Goal: Navigation & Orientation: Find specific page/section

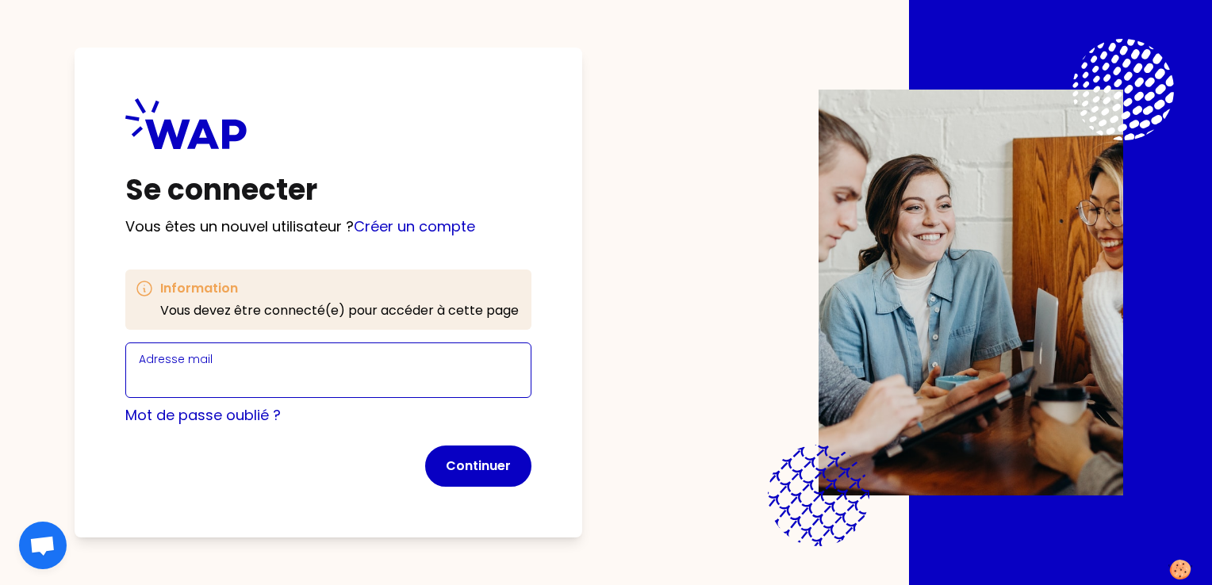
click at [357, 369] on input "Adresse mail" at bounding box center [328, 380] width 379 height 22
type input "[EMAIL_ADDRESS][DOMAIN_NAME]"
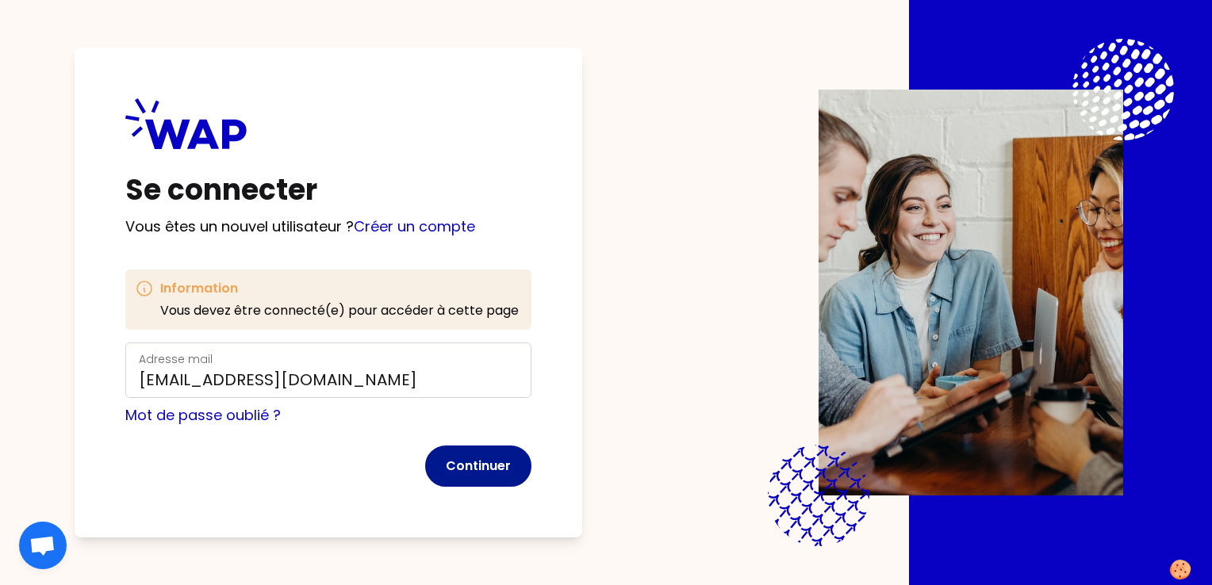
click at [465, 457] on button "Continuer" at bounding box center [478, 466] width 106 height 41
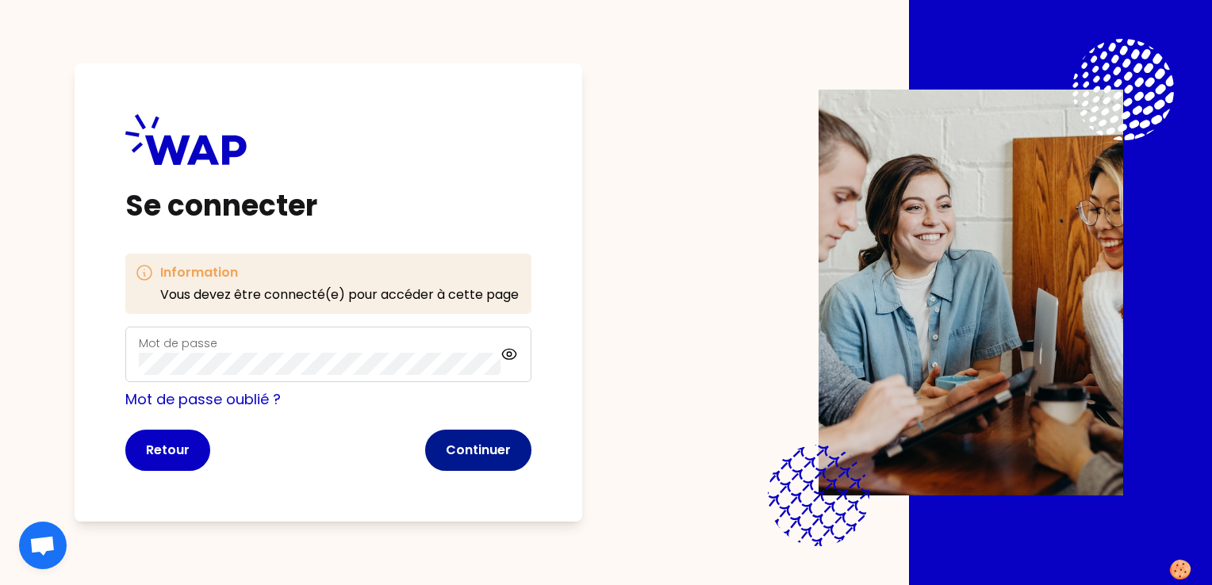
click at [488, 452] on button "Continuer" at bounding box center [478, 450] width 106 height 41
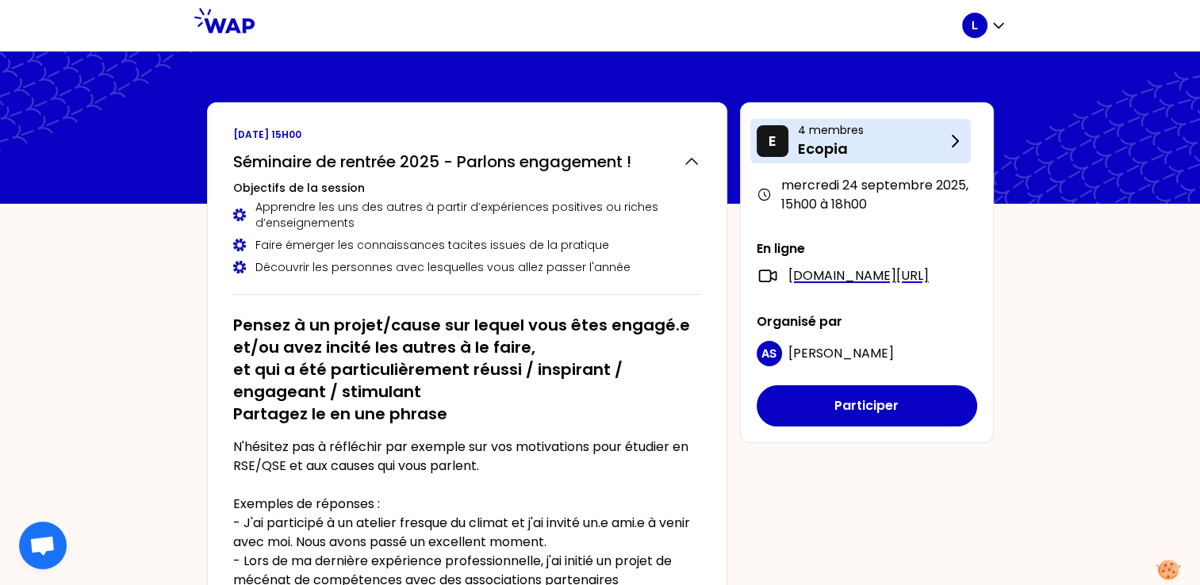
click at [929, 151] on p "Ecopia" at bounding box center [871, 149] width 147 height 22
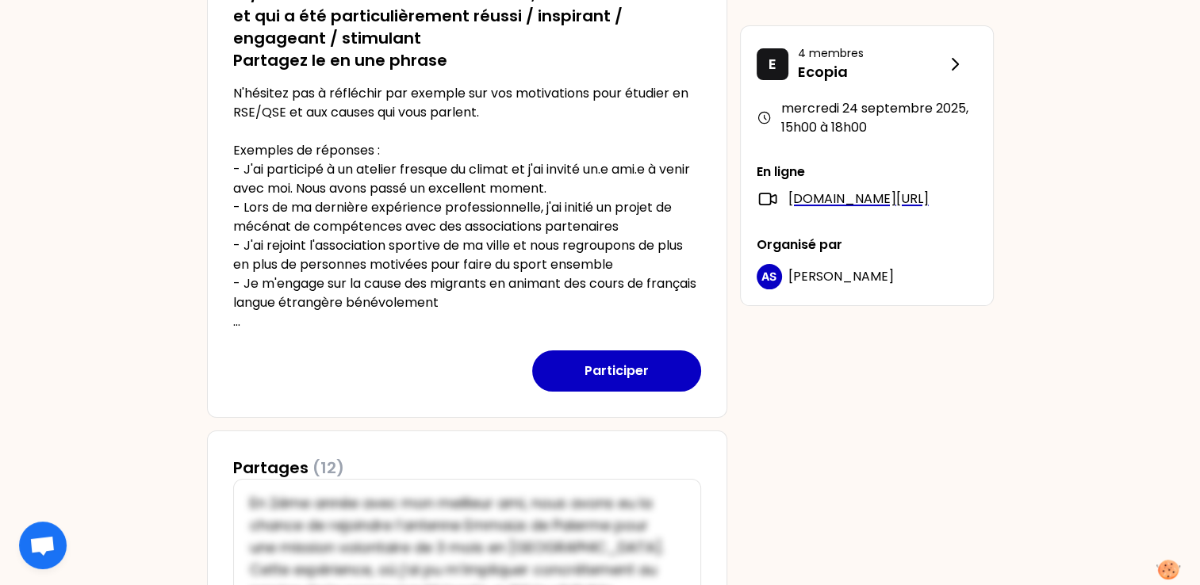
scroll to position [349, 0]
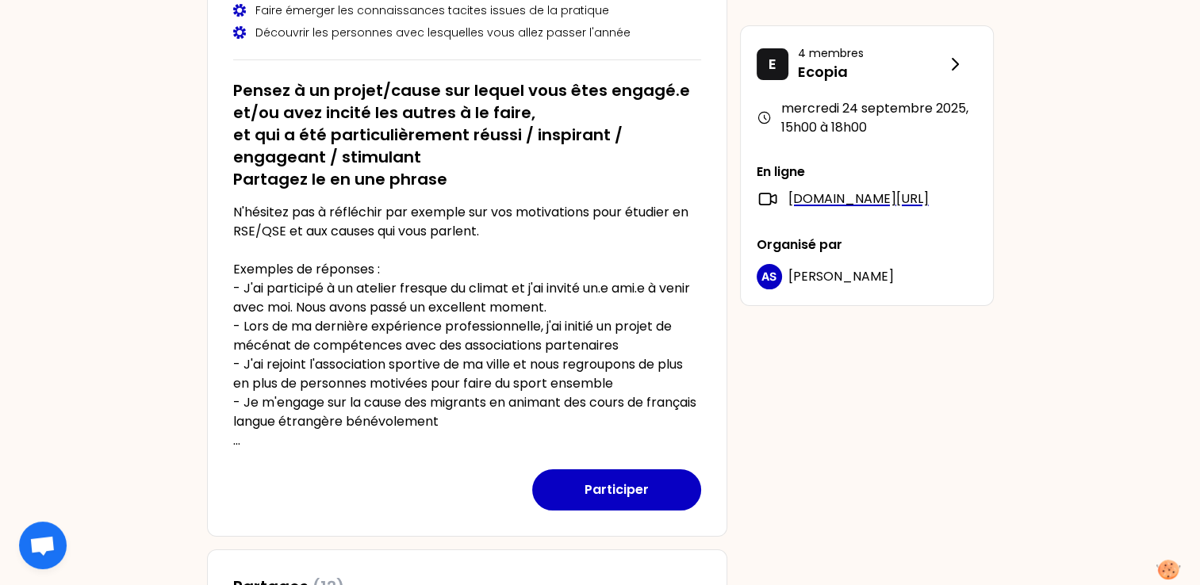
scroll to position [225, 0]
